Goal: Task Accomplishment & Management: Use online tool/utility

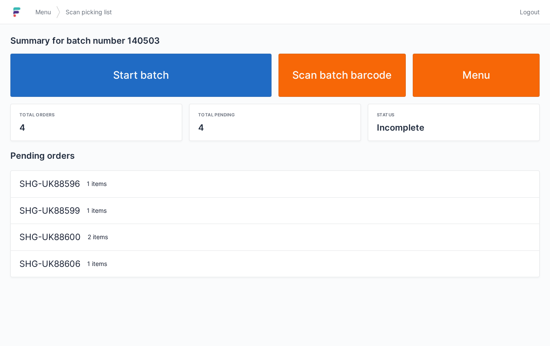
click at [204, 91] on link "Start batch" at bounding box center [140, 75] width 261 height 43
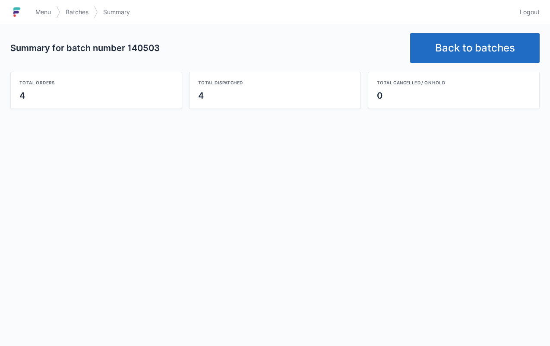
click at [483, 47] on link "Back to batches" at bounding box center [475, 48] width 130 height 30
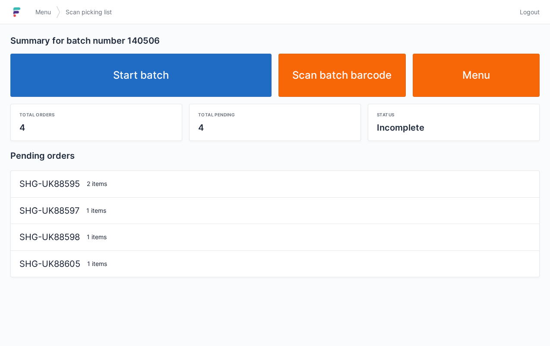
click at [177, 72] on link "Start batch" at bounding box center [140, 75] width 261 height 43
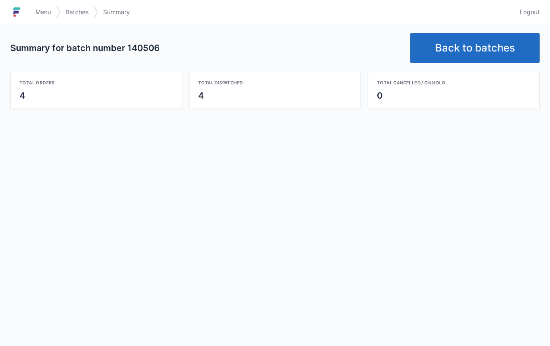
click at [463, 59] on link "Back to batches" at bounding box center [475, 48] width 130 height 30
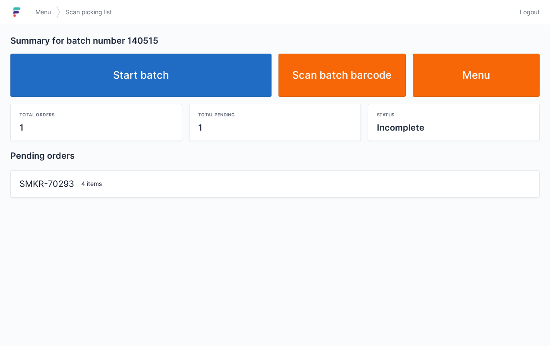
click at [178, 76] on link "Start batch" at bounding box center [140, 75] width 261 height 43
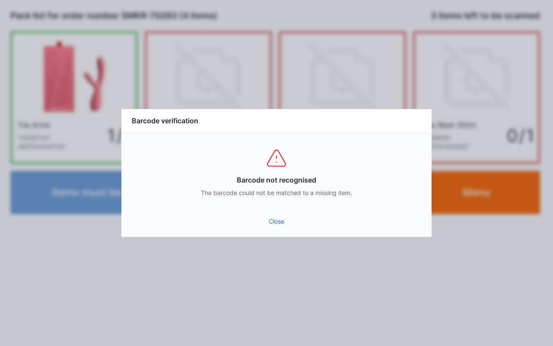
click at [281, 219] on link "Close" at bounding box center [276, 221] width 296 height 16
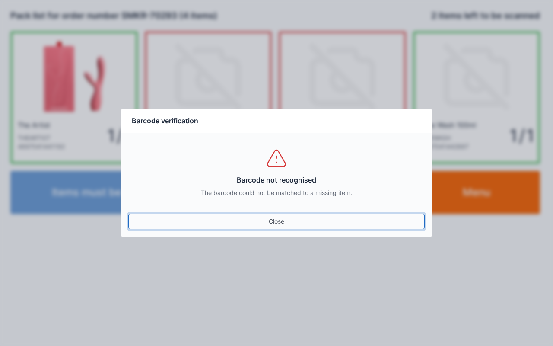
click at [270, 223] on link "Close" at bounding box center [276, 221] width 296 height 16
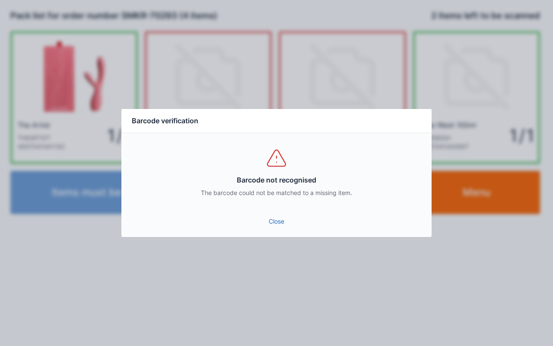
click at [265, 222] on link "Close" at bounding box center [276, 221] width 296 height 16
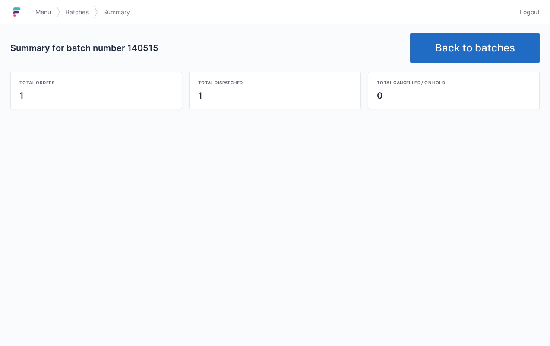
click at [460, 52] on link "Back to batches" at bounding box center [475, 48] width 130 height 30
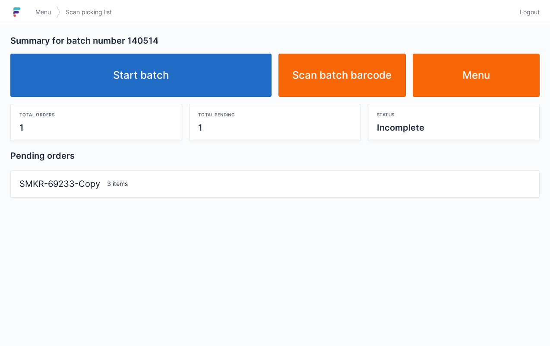
click at [194, 83] on link "Start batch" at bounding box center [140, 75] width 261 height 43
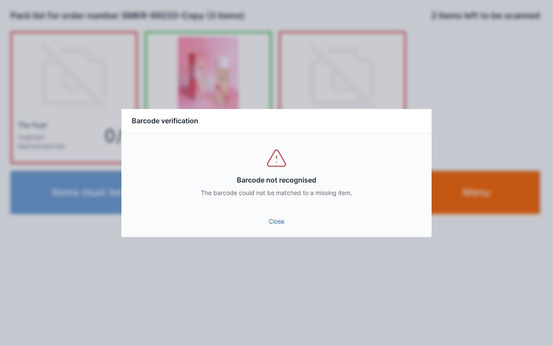
click at [284, 235] on div "Close" at bounding box center [276, 224] width 310 height 26
click at [278, 215] on link "Close" at bounding box center [276, 221] width 296 height 16
click at [276, 222] on link "Close" at bounding box center [276, 221] width 296 height 16
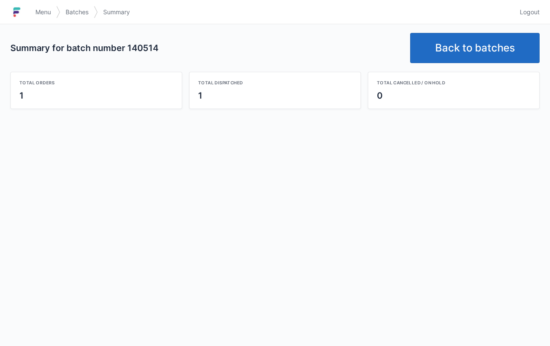
click at [454, 44] on link "Back to batches" at bounding box center [475, 48] width 130 height 30
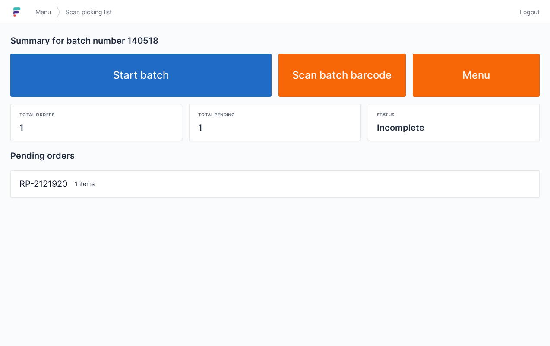
click at [212, 94] on link "Start batch" at bounding box center [140, 75] width 261 height 43
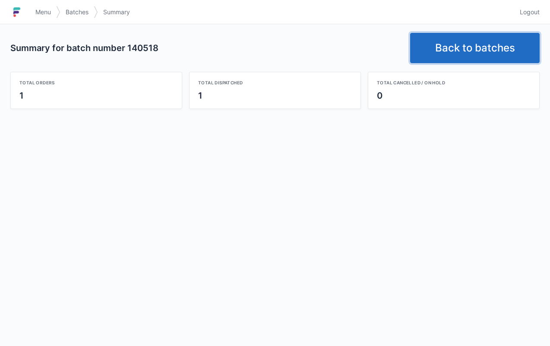
click at [479, 51] on link "Back to batches" at bounding box center [475, 48] width 130 height 30
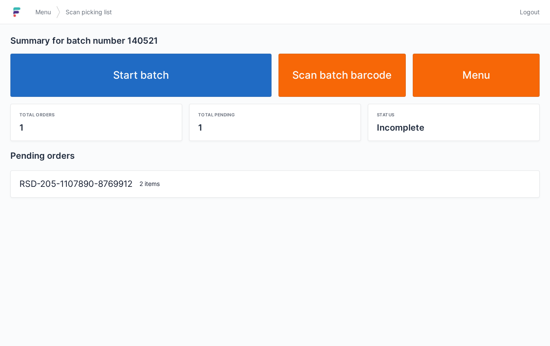
click at [147, 79] on link "Start batch" at bounding box center [140, 75] width 261 height 43
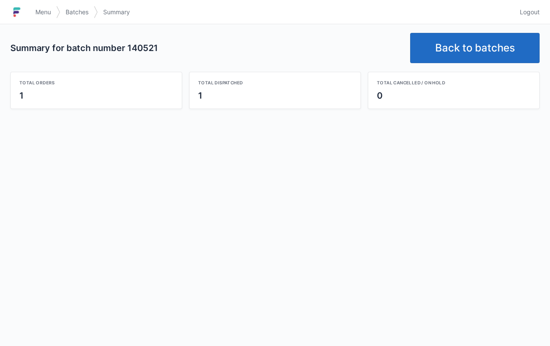
click at [482, 51] on link "Back to batches" at bounding box center [475, 48] width 130 height 30
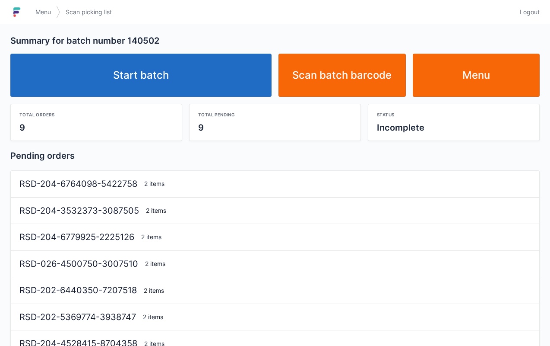
click at [194, 90] on link "Start batch" at bounding box center [140, 75] width 261 height 43
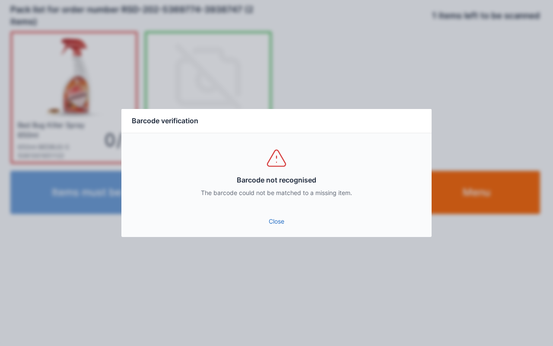
click at [282, 235] on div "Close" at bounding box center [276, 224] width 310 height 26
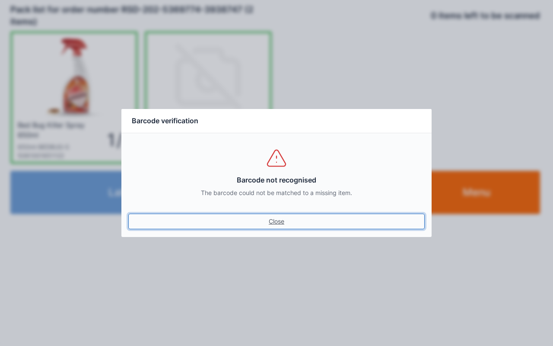
click at [286, 228] on link "Close" at bounding box center [276, 221] width 296 height 16
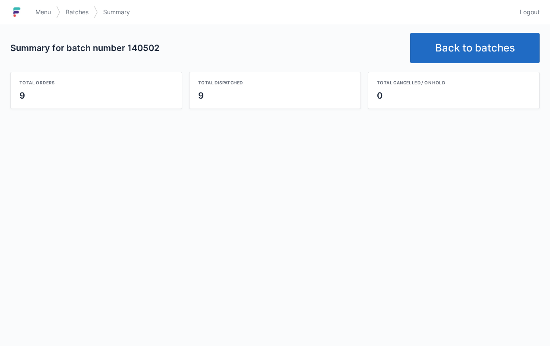
click at [480, 50] on link "Back to batches" at bounding box center [475, 48] width 130 height 30
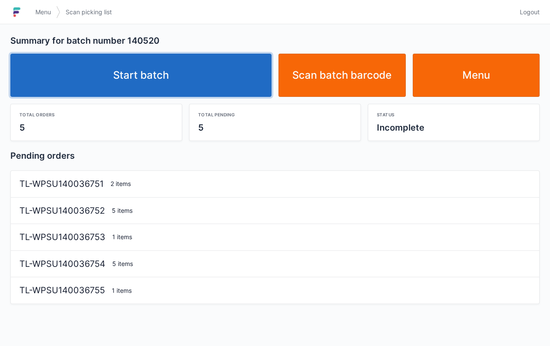
click at [197, 75] on link "Start batch" at bounding box center [140, 75] width 261 height 43
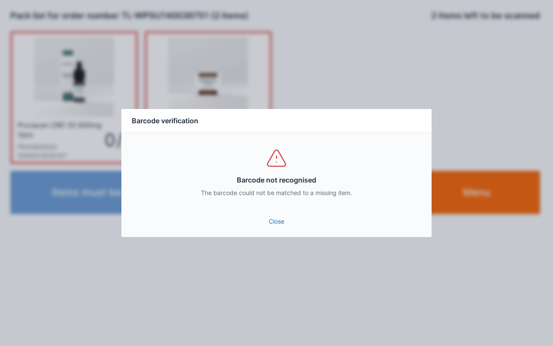
click at [271, 226] on link "Close" at bounding box center [276, 221] width 296 height 16
click at [277, 222] on link "Close" at bounding box center [276, 221] width 296 height 16
click at [273, 229] on link "Close" at bounding box center [276, 221] width 296 height 16
click at [277, 224] on link "Close" at bounding box center [276, 221] width 296 height 16
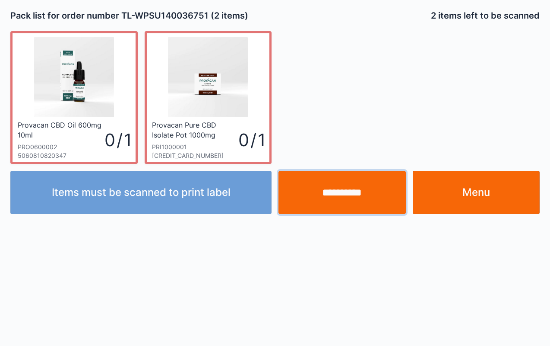
click at [342, 200] on input "**********" at bounding box center [342, 192] width 127 height 43
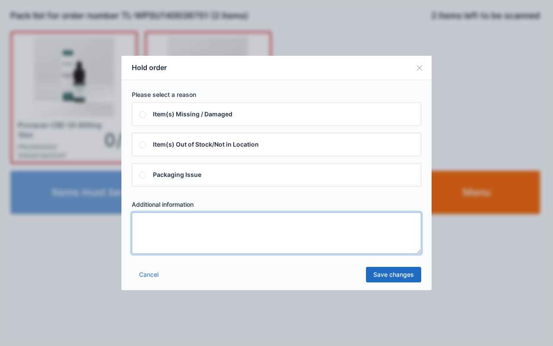
click at [222, 231] on textarea at bounding box center [276, 232] width 289 height 41
type textarea "****"
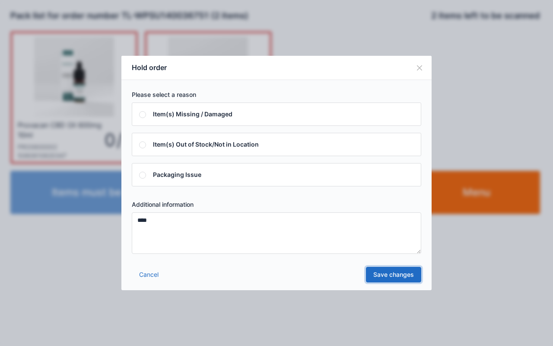
click at [399, 275] on link "Save changes" at bounding box center [393, 275] width 55 height 16
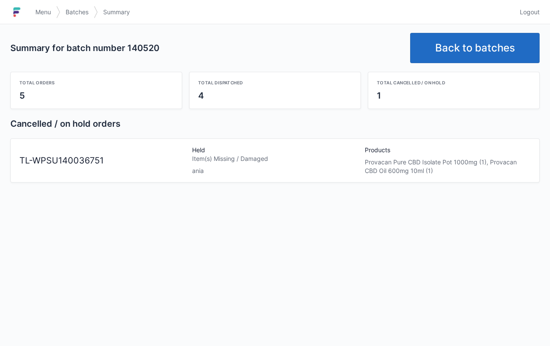
click at [31, 10] on link "Menu" at bounding box center [43, 12] width 26 height 16
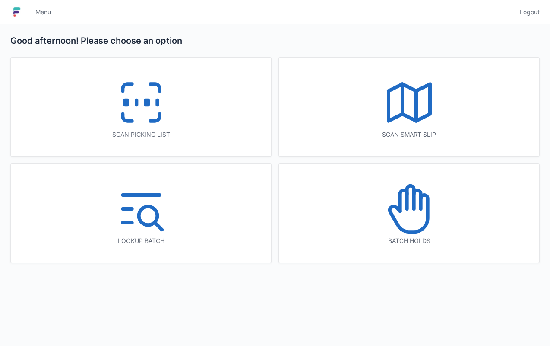
click at [422, 218] on icon at bounding box center [409, 208] width 55 height 55
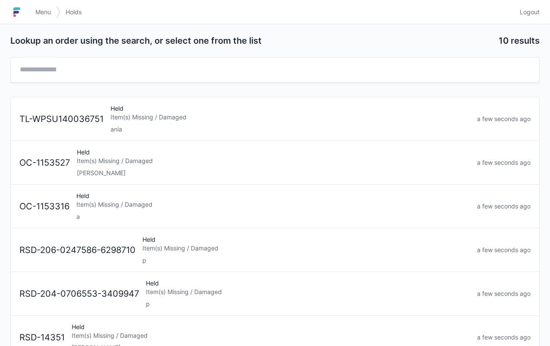
click at [136, 113] on div "Item(s) Missing / Damaged" at bounding box center [291, 117] width 360 height 9
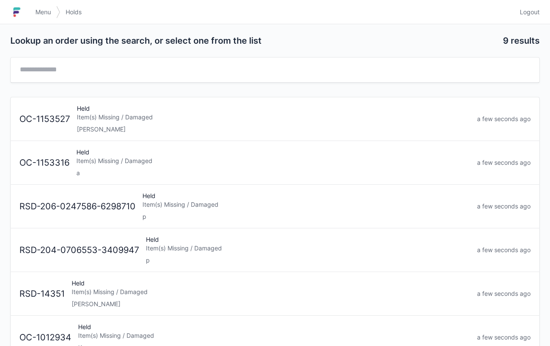
click at [37, 16] on link "Menu" at bounding box center [43, 12] width 26 height 16
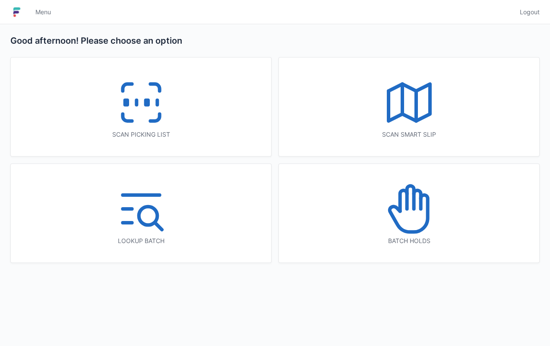
click at [133, 114] on icon at bounding box center [141, 102] width 55 height 55
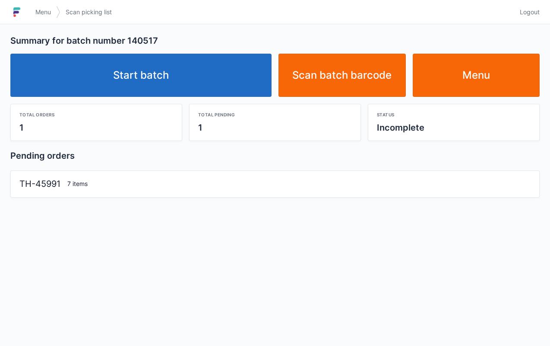
click at [171, 70] on link "Start batch" at bounding box center [140, 75] width 261 height 43
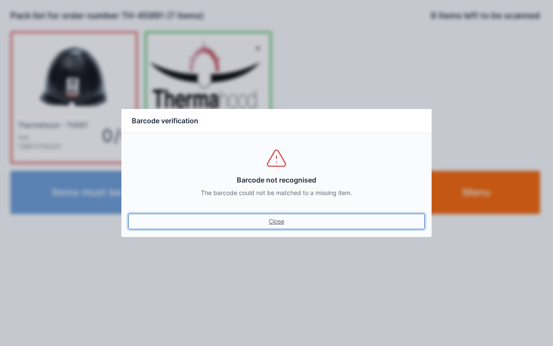
click at [271, 227] on link "Close" at bounding box center [276, 221] width 296 height 16
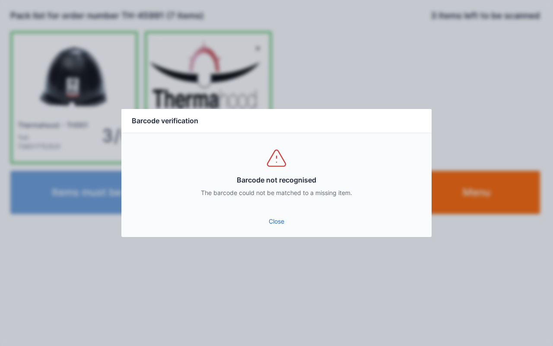
click at [270, 225] on link "Close" at bounding box center [276, 221] width 296 height 16
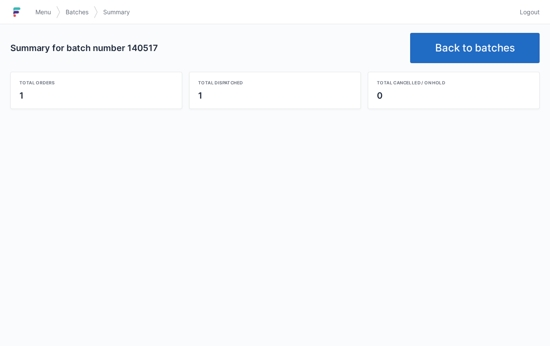
click at [466, 41] on link "Back to batches" at bounding box center [475, 48] width 130 height 30
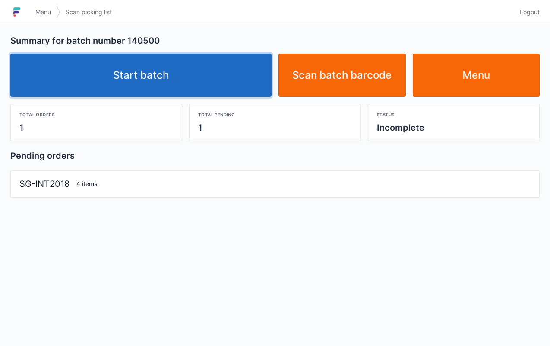
click at [190, 86] on link "Start batch" at bounding box center [140, 75] width 261 height 43
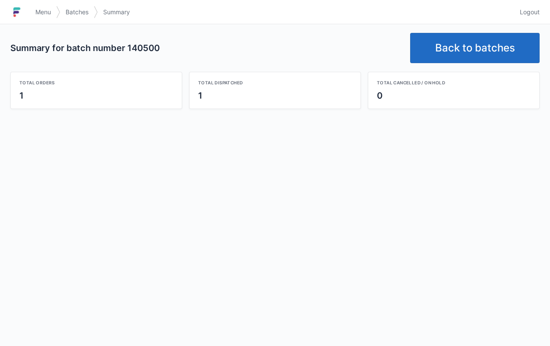
click at [484, 52] on link "Back to batches" at bounding box center [475, 48] width 130 height 30
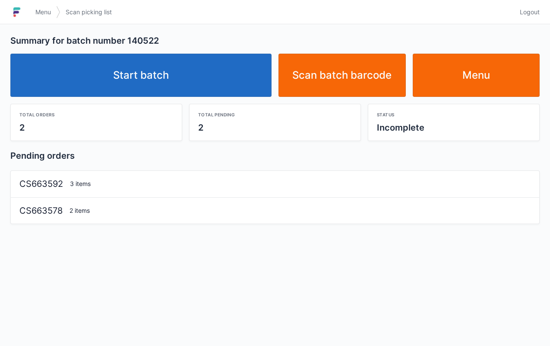
click at [213, 94] on link "Start batch" at bounding box center [140, 75] width 261 height 43
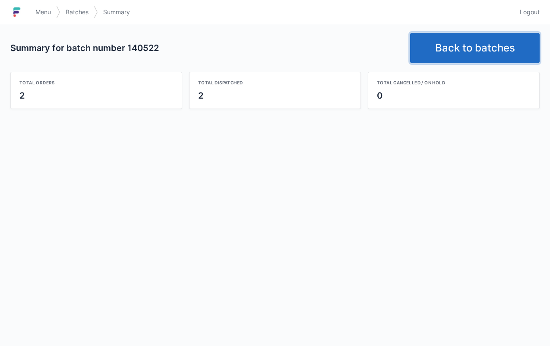
click at [494, 53] on link "Back to batches" at bounding box center [475, 48] width 130 height 30
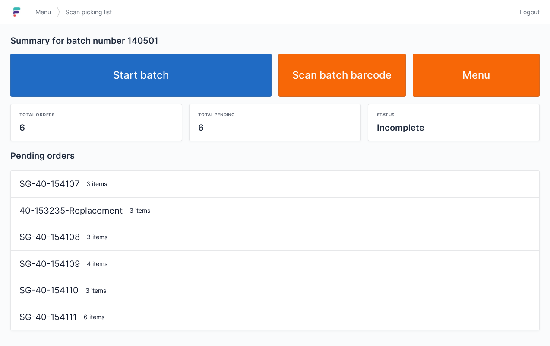
click at [190, 86] on link "Start batch" at bounding box center [140, 75] width 261 height 43
